Goal: Transaction & Acquisition: Register for event/course

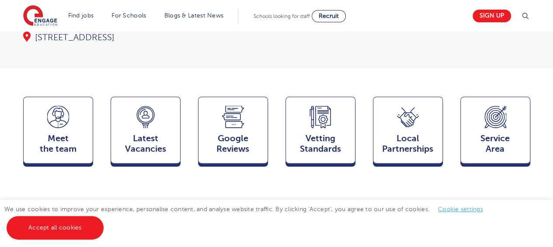
scroll to position [219, 0]
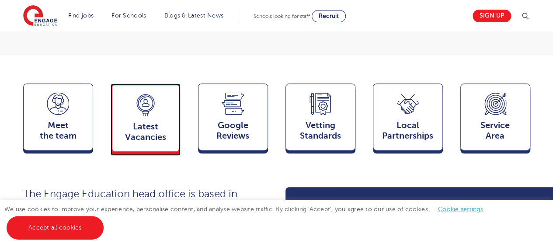
click at [146, 122] on span "Latest Vacancies" at bounding box center [146, 132] width 58 height 21
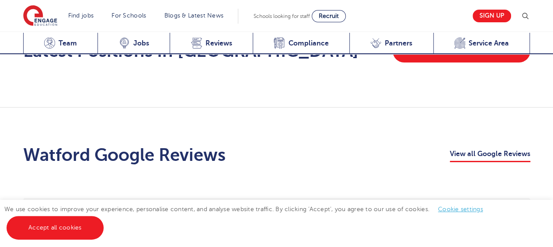
scroll to position [1516, 0]
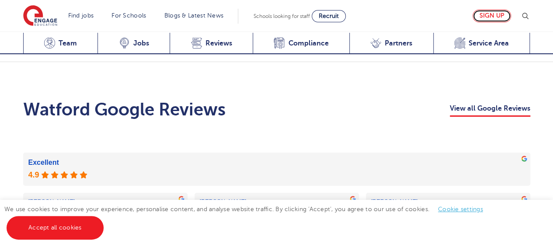
click at [486, 17] on link "Sign up" at bounding box center [492, 16] width 38 height 13
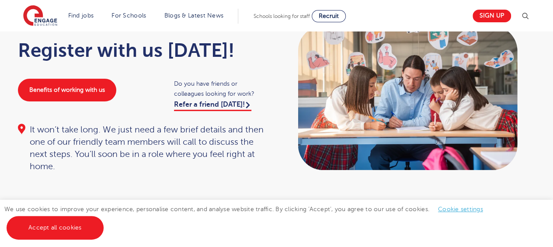
scroll to position [44, 0]
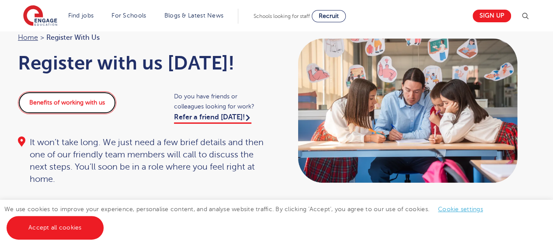
click at [70, 104] on link "Benefits of working with us" at bounding box center [67, 102] width 98 height 23
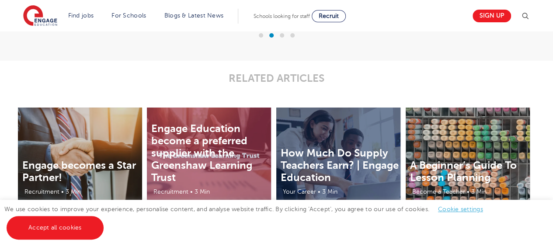
scroll to position [1749, 0]
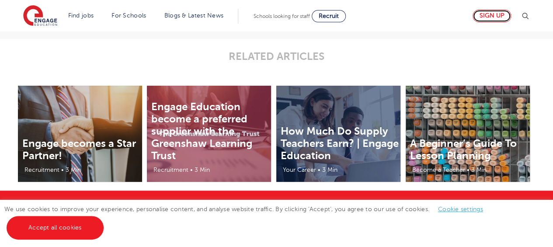
click at [494, 11] on link "Sign up" at bounding box center [492, 16] width 38 height 13
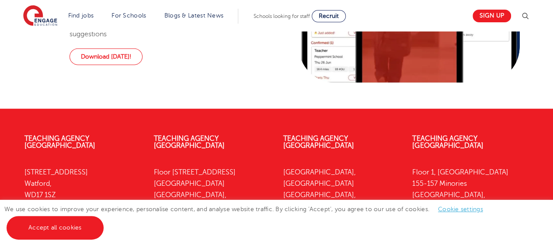
scroll to position [944, 0]
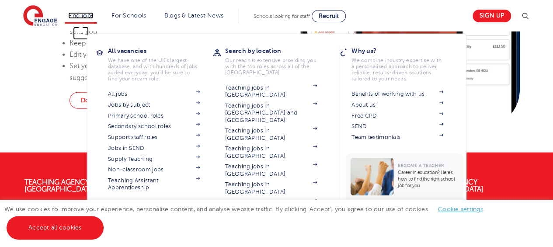
click at [86, 14] on link "Find jobs" at bounding box center [81, 15] width 26 height 7
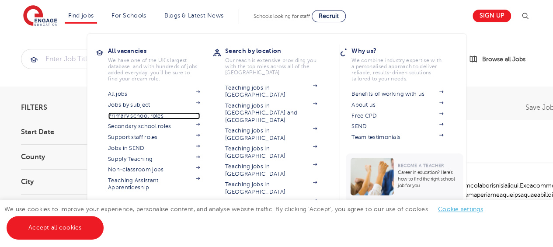
click at [124, 116] on link "Primary school roles" at bounding box center [154, 115] width 92 height 7
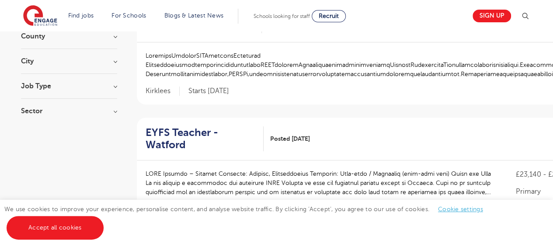
scroll to position [131, 0]
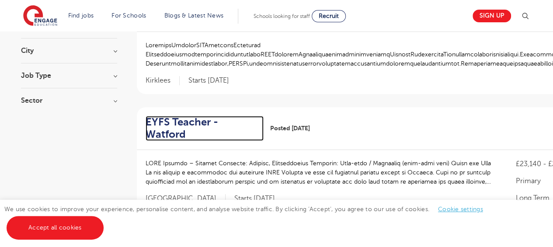
click at [233, 116] on h2 "EYFS Teacher - Watford" at bounding box center [201, 128] width 111 height 25
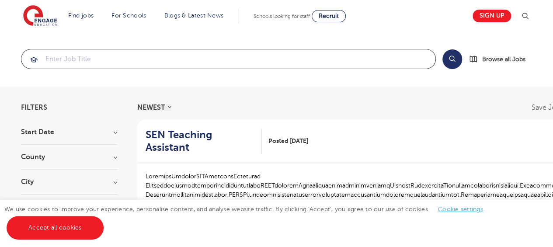
click at [110, 57] on input "search" at bounding box center [228, 58] width 414 height 19
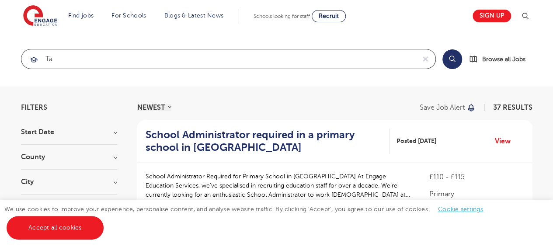
type input "ta"
click button "Submit" at bounding box center [0, 0] width 0 height 0
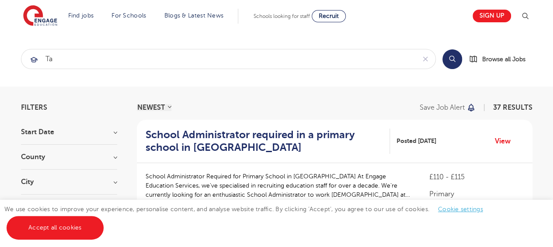
click at [39, 181] on h3 "City" at bounding box center [69, 181] width 96 height 7
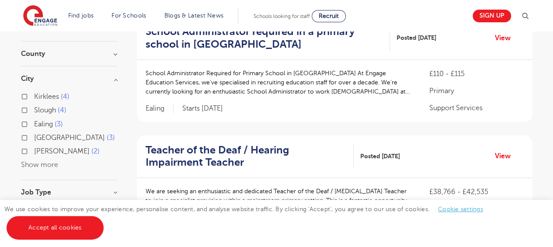
scroll to position [131, 0]
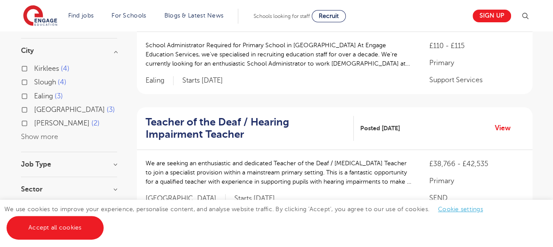
click at [34, 137] on button "Show more" at bounding box center [39, 137] width 37 height 8
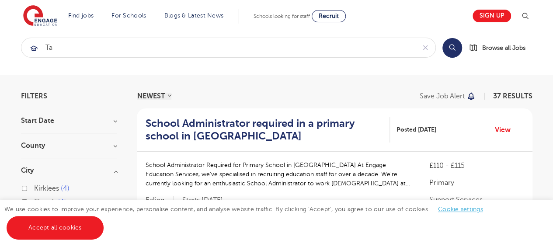
scroll to position [0, 0]
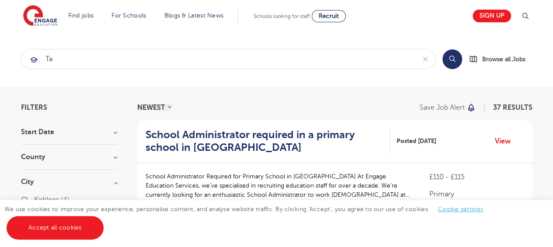
click at [75, 160] on div "County Kirklees 4 Slough 4 Calderdale 3 Ealing 3 Leeds 3 Show more" at bounding box center [69, 161] width 96 height 16
click at [114, 159] on h3 "County" at bounding box center [69, 156] width 96 height 7
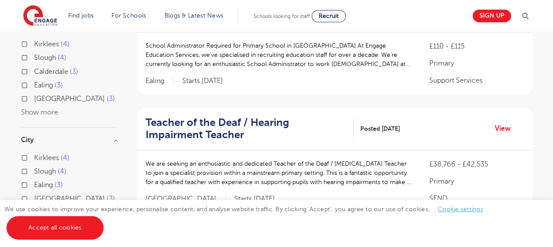
scroll to position [131, 0]
click at [37, 112] on button "Show more" at bounding box center [39, 112] width 37 height 8
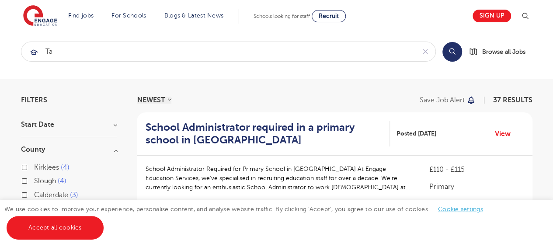
scroll to position [0, 0]
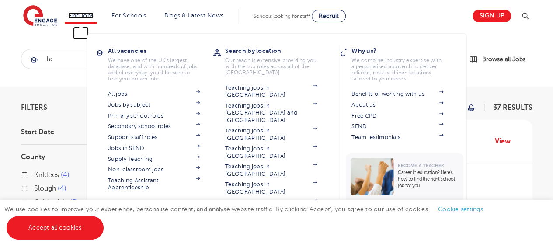
click at [90, 15] on link "Find jobs" at bounding box center [81, 15] width 26 height 7
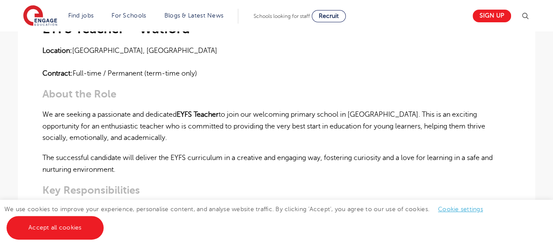
scroll to position [219, 0]
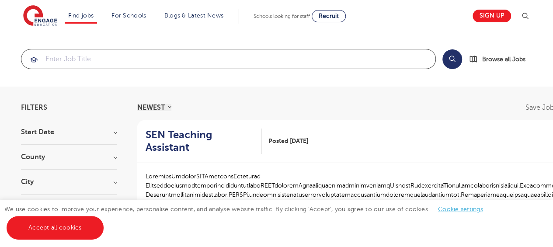
click at [119, 60] on input "search" at bounding box center [228, 58] width 414 height 19
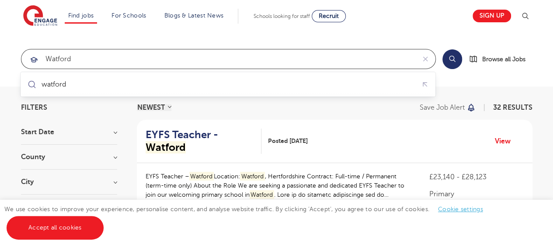
type input "watford"
click button "Submit" at bounding box center [0, 0] width 0 height 0
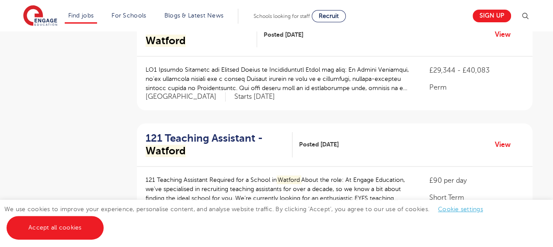
scroll to position [350, 0]
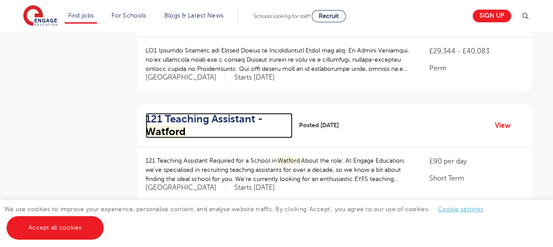
click at [172, 125] on mark "Watford" at bounding box center [166, 131] width 40 height 12
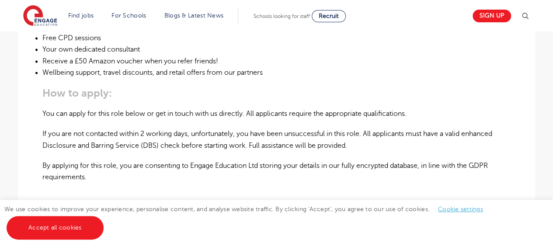
scroll to position [568, 0]
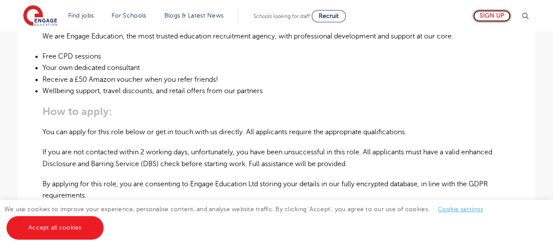
click at [498, 13] on link "Sign up" at bounding box center [492, 16] width 38 height 13
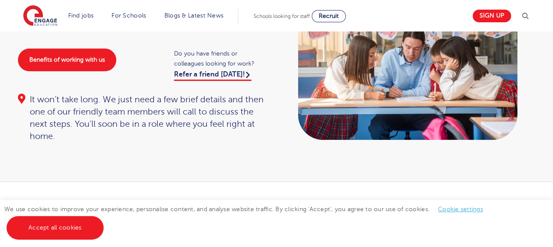
scroll to position [87, 0]
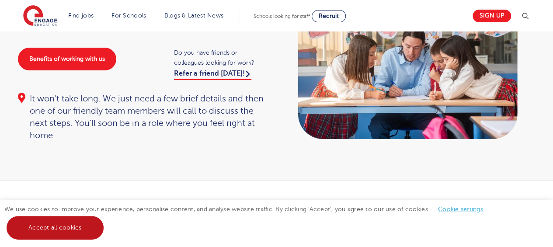
click at [61, 234] on link "Accept all cookies" at bounding box center [55, 228] width 97 height 24
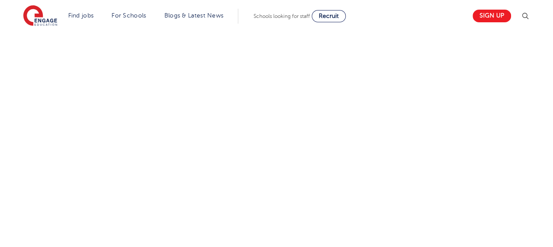
scroll to position [410, 0]
click at [104, 9] on ul "Find jobs All vacancies We have one of the UK's largest database. and with hund…" at bounding box center [152, 16] width 174 height 15
